Goal: Navigation & Orientation: Find specific page/section

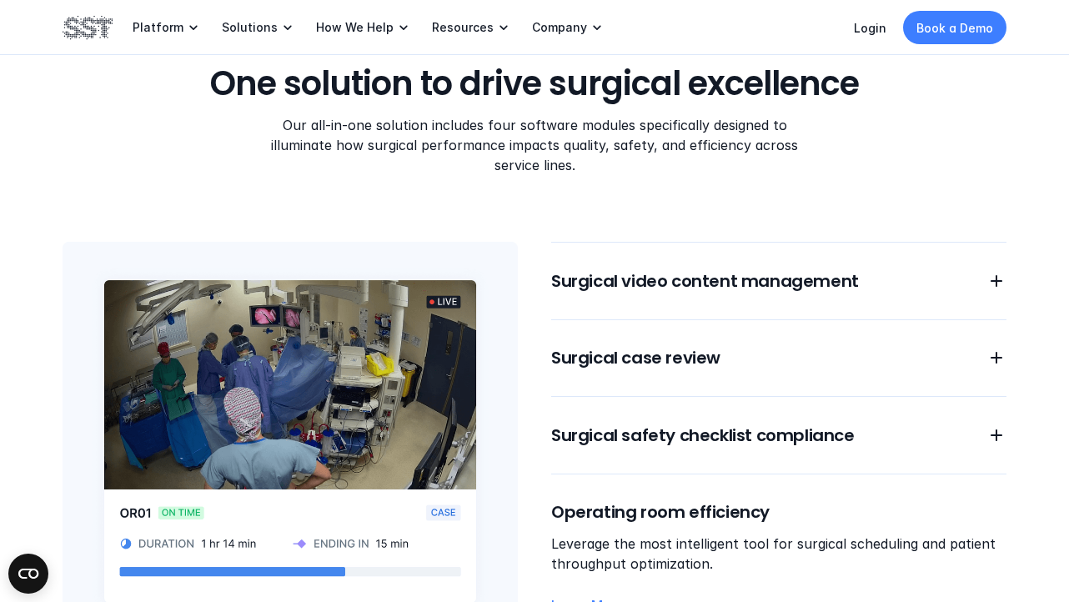
scroll to position [1251, 0]
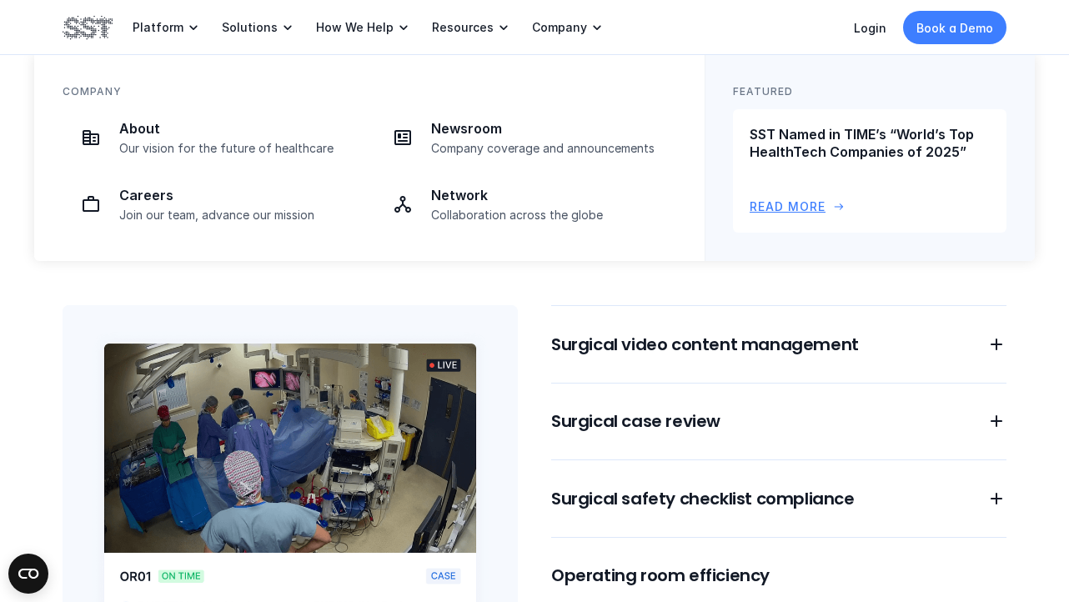
click at [787, 211] on p "Read More" at bounding box center [788, 207] width 76 height 18
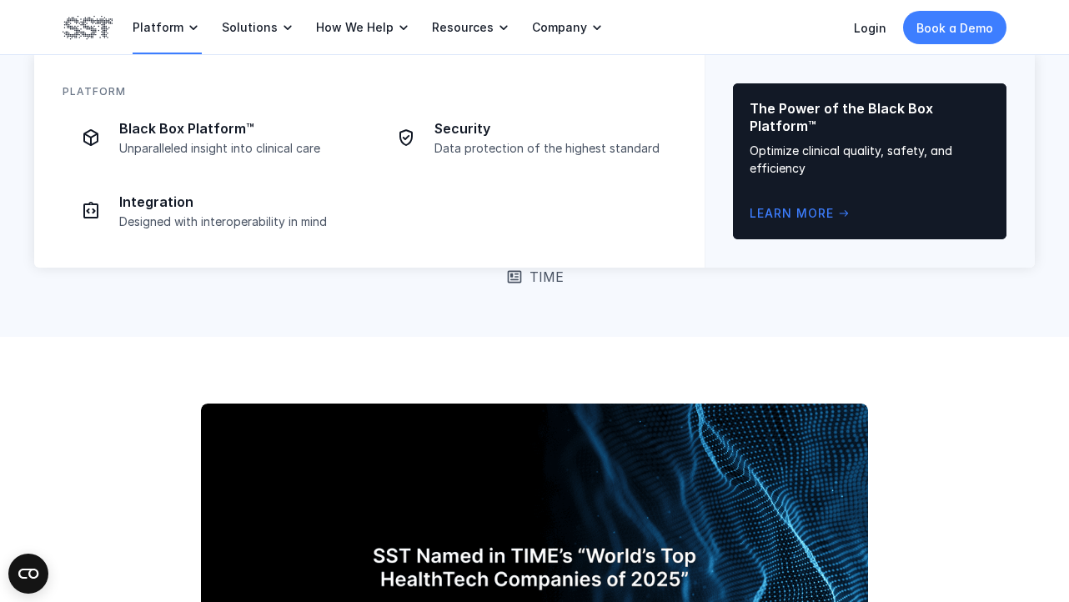
click at [161, 28] on p "Platform" at bounding box center [158, 27] width 51 height 15
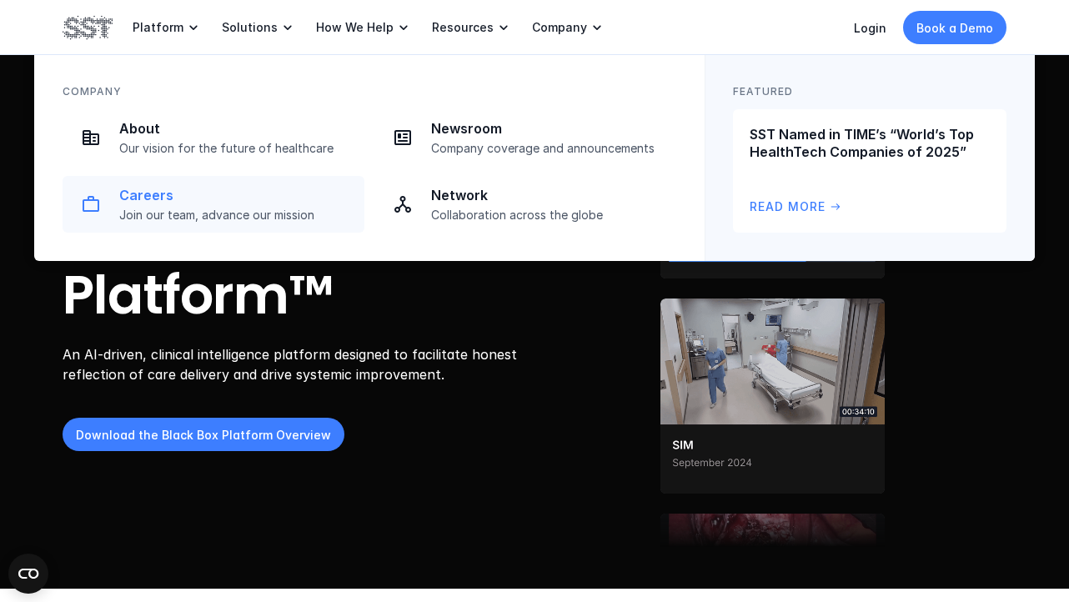
click at [155, 197] on p "Careers" at bounding box center [236, 196] width 235 height 18
